Goal: Information Seeking & Learning: Learn about a topic

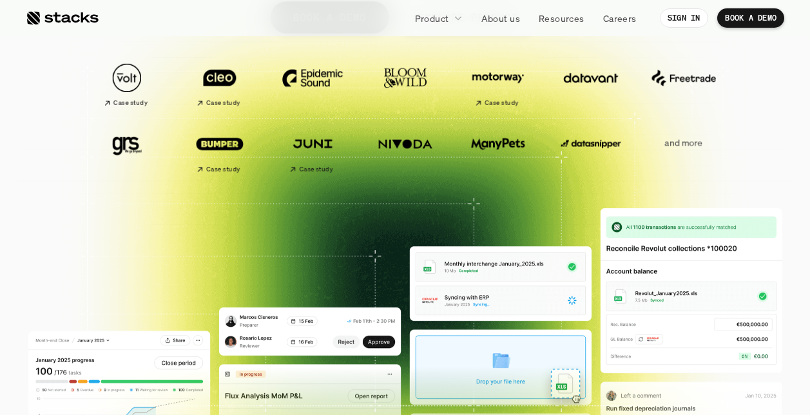
scroll to position [297, 0]
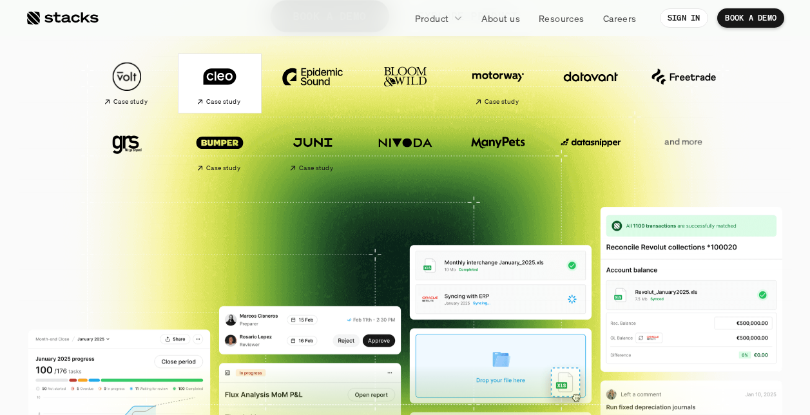
click at [240, 81] on img at bounding box center [220, 77] width 72 height 50
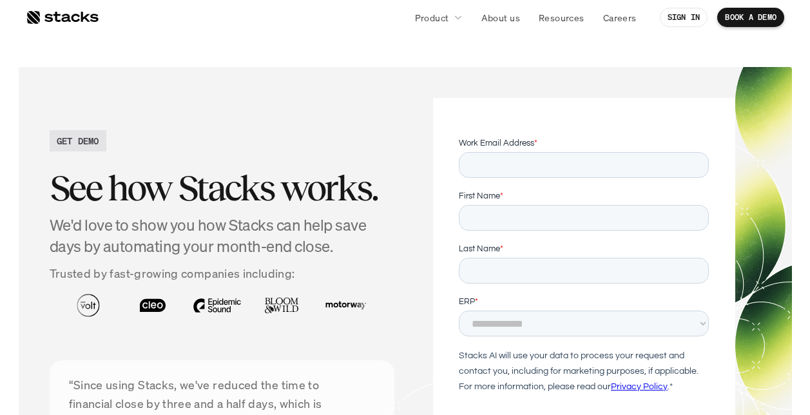
scroll to position [1852, 0]
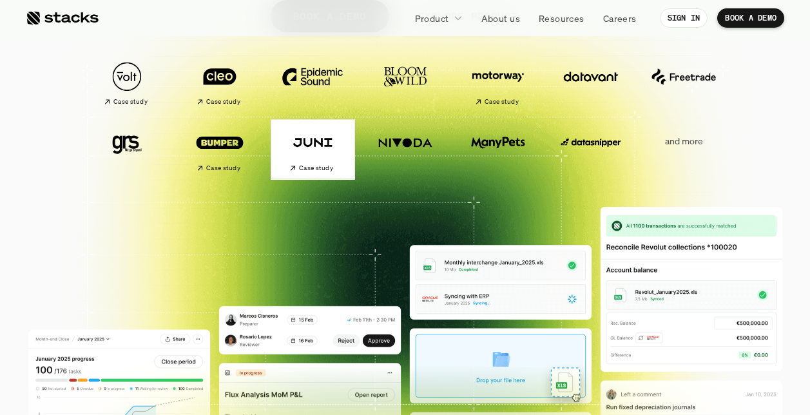
click at [317, 146] on img at bounding box center [313, 142] width 72 height 50
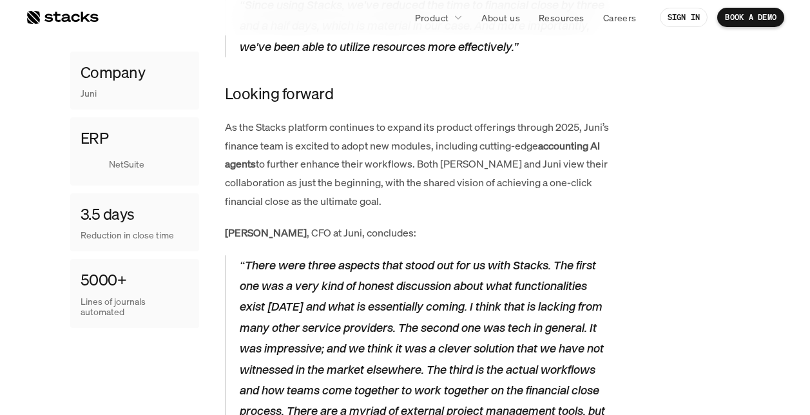
scroll to position [2318, 0]
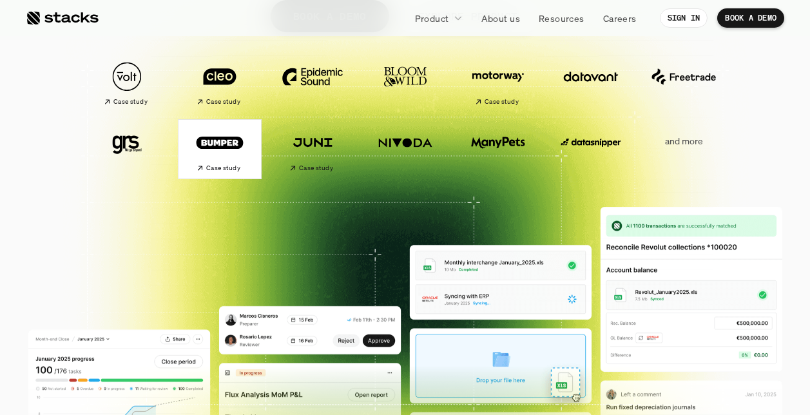
click at [226, 137] on img at bounding box center [220, 142] width 72 height 50
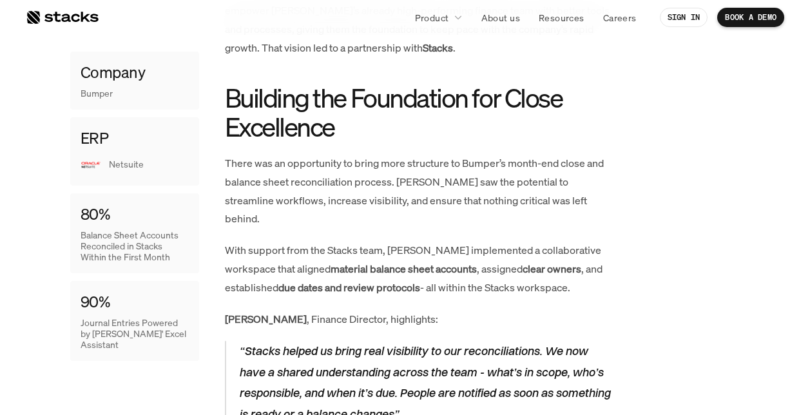
scroll to position [807, 0]
